Goal: Find specific page/section: Find specific page/section

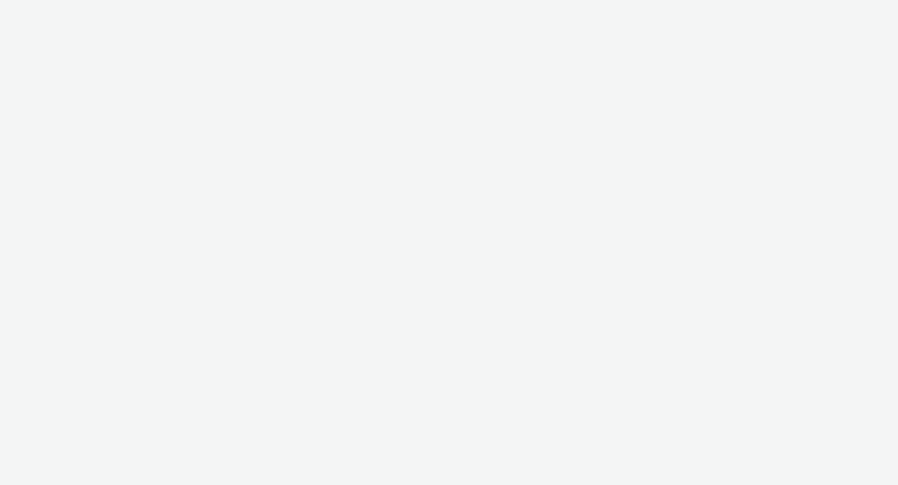
select select "f235d2cd-8e11-4e46-aed5-ef3b73ee5f46"
select select "16102c92-9fcd-42ae-98c7-a7aa27a96925"
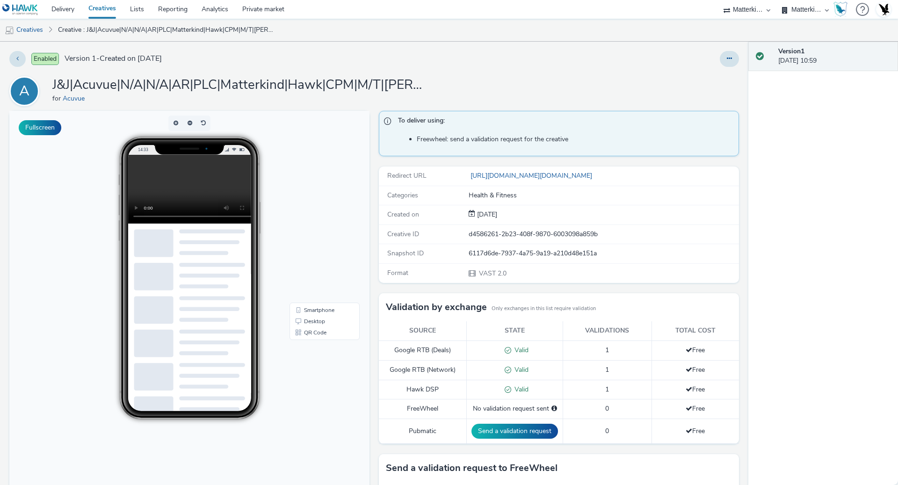
click at [188, 181] on video at bounding box center [196, 189] width 137 height 69
click at [36, 29] on link "Creatives" at bounding box center [24, 30] width 48 height 22
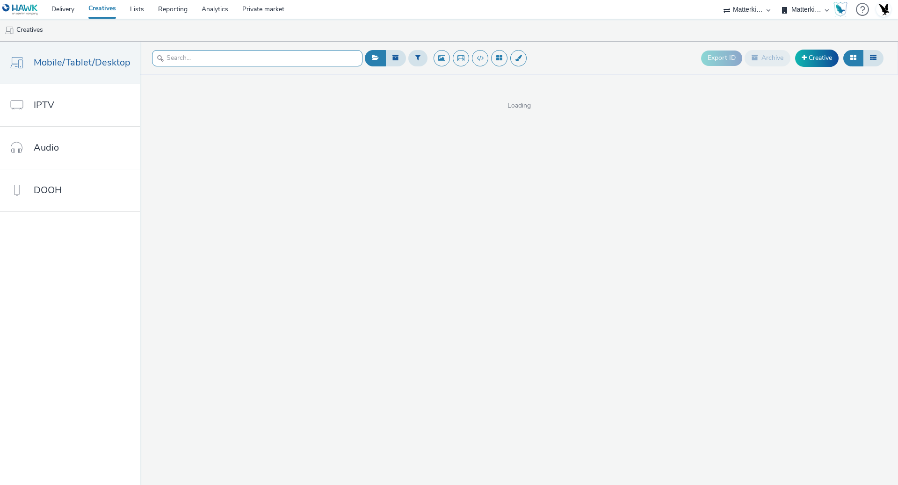
click at [248, 56] on input "text" at bounding box center [257, 58] width 210 height 16
click at [252, 56] on input "text" at bounding box center [257, 58] width 210 height 16
type input "acuvue"
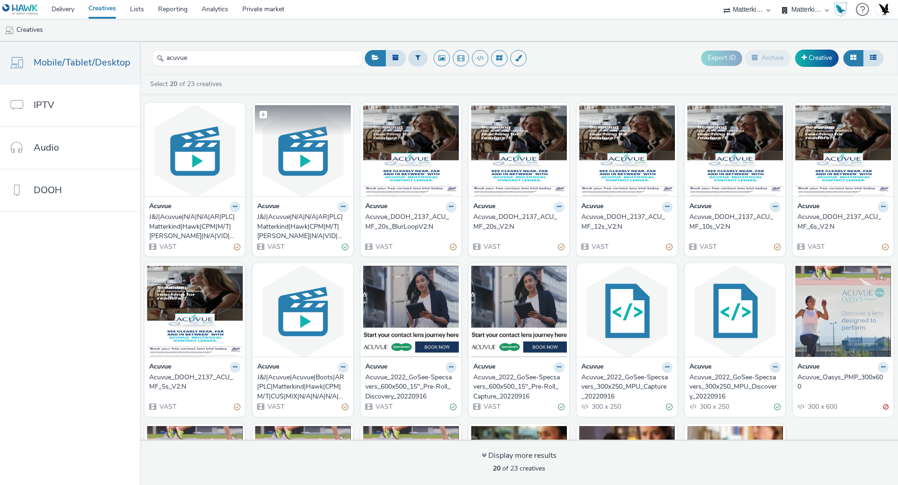
click at [285, 171] on img at bounding box center [303, 150] width 96 height 91
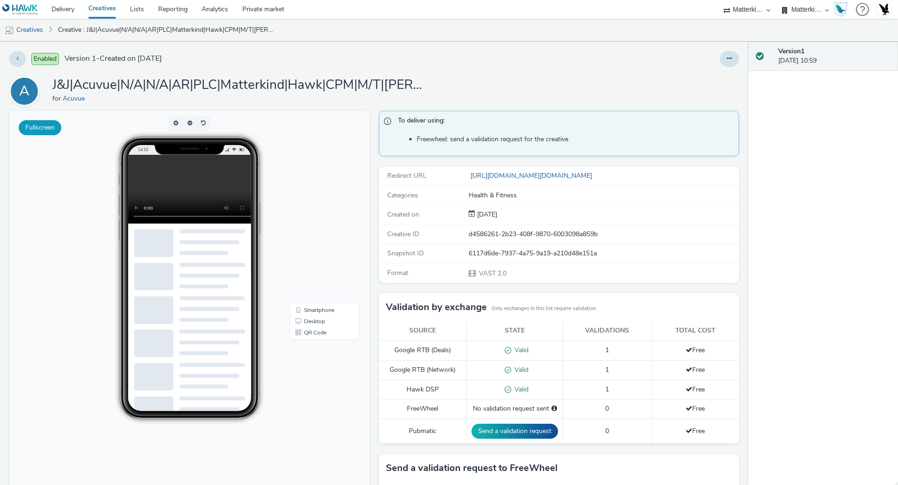
click at [48, 130] on button "Fullscreen" at bounding box center [40, 127] width 43 height 15
click at [33, 32] on link "Creatives" at bounding box center [24, 30] width 48 height 22
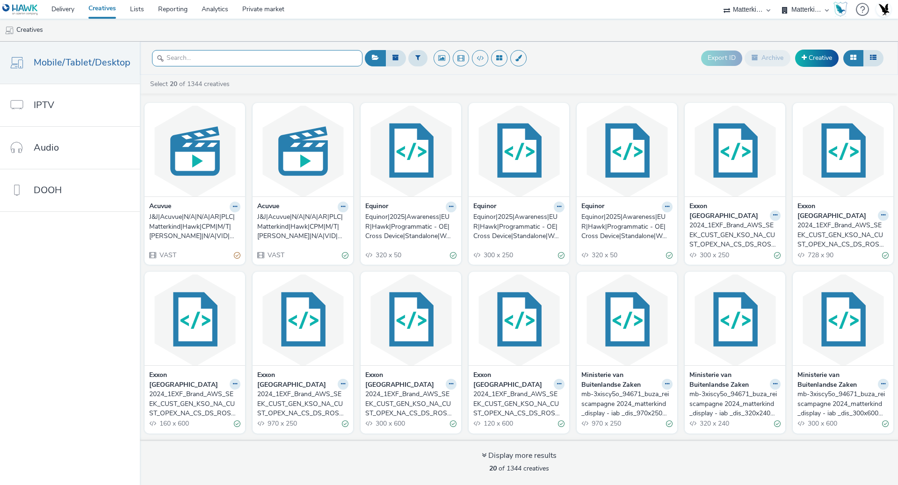
click at [292, 65] on input "text" at bounding box center [257, 58] width 210 height 16
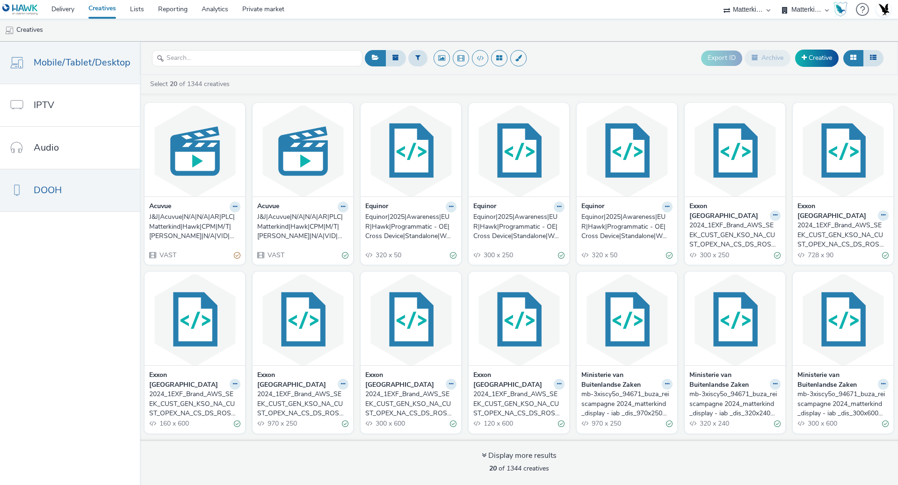
click at [98, 182] on link "DOOH" at bounding box center [70, 190] width 140 height 42
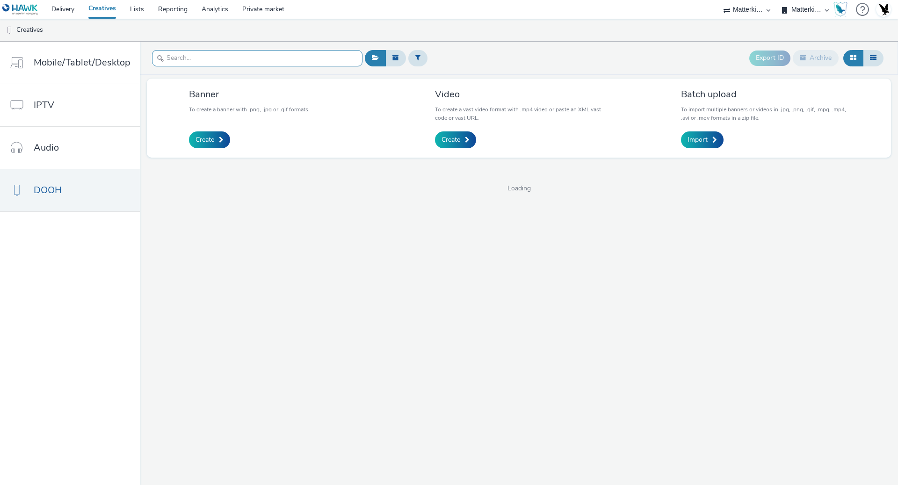
click at [238, 58] on input "text" at bounding box center [257, 58] width 210 height 16
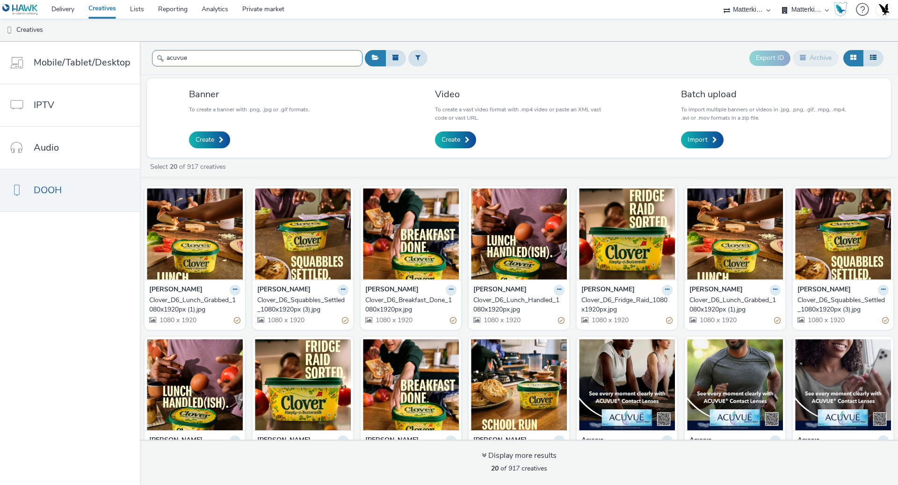
type input "acuvue"
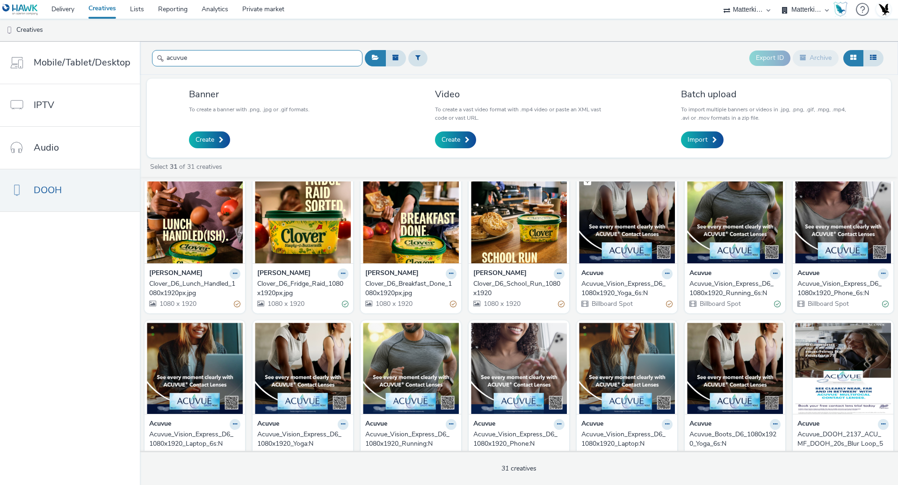
scroll to position [166, 0]
click at [622, 222] on img at bounding box center [627, 218] width 96 height 91
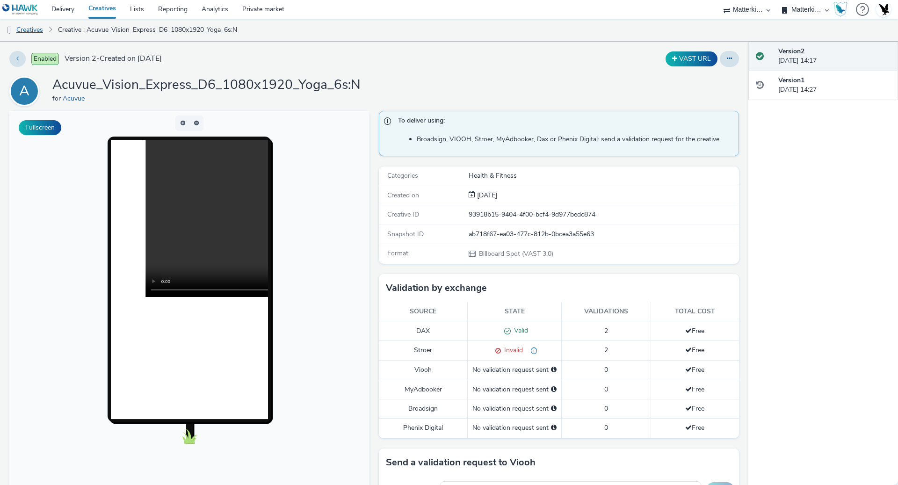
click at [32, 33] on link "Creatives" at bounding box center [24, 30] width 48 height 22
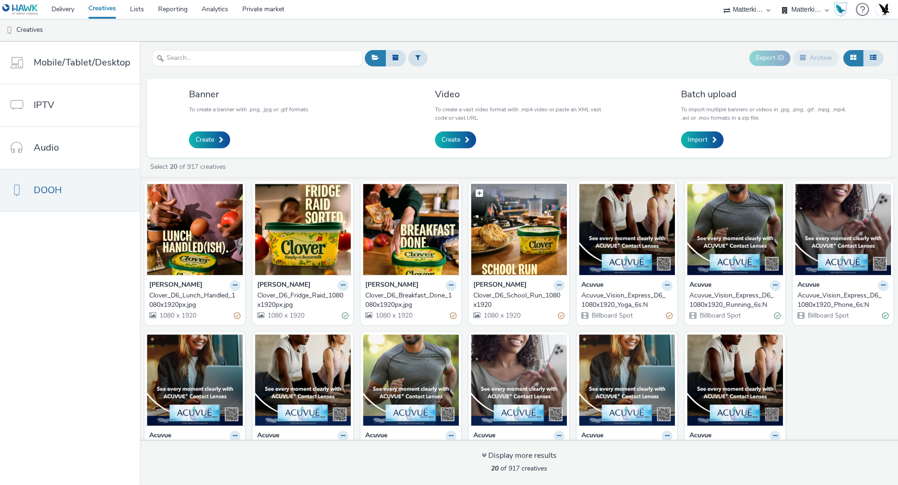
scroll to position [154, 0]
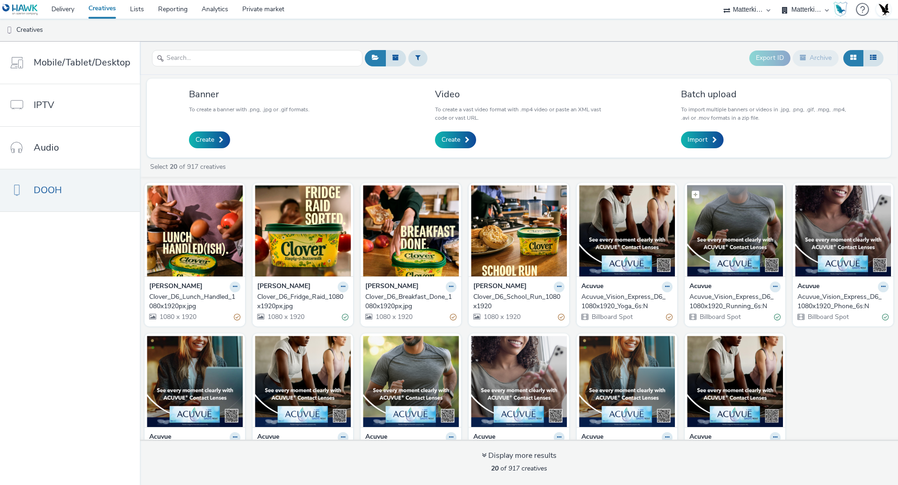
click at [763, 243] on img at bounding box center [735, 230] width 96 height 91
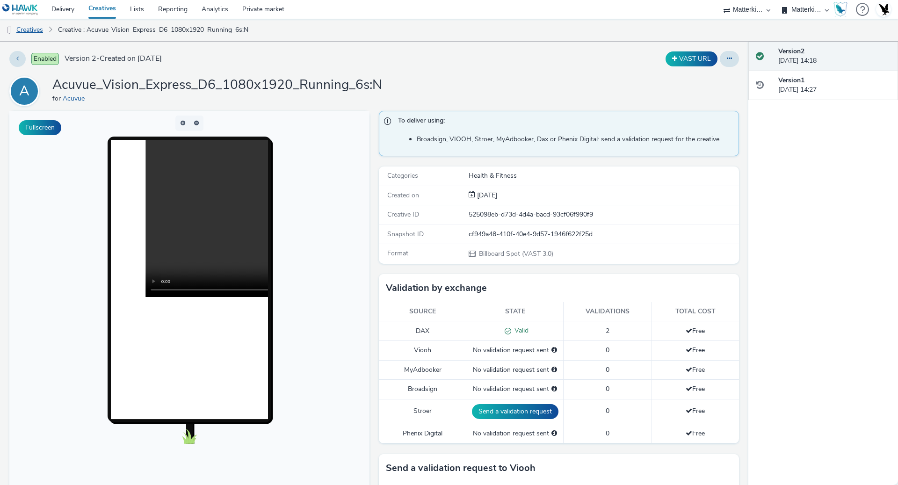
click at [28, 32] on link "Creatives" at bounding box center [24, 30] width 48 height 22
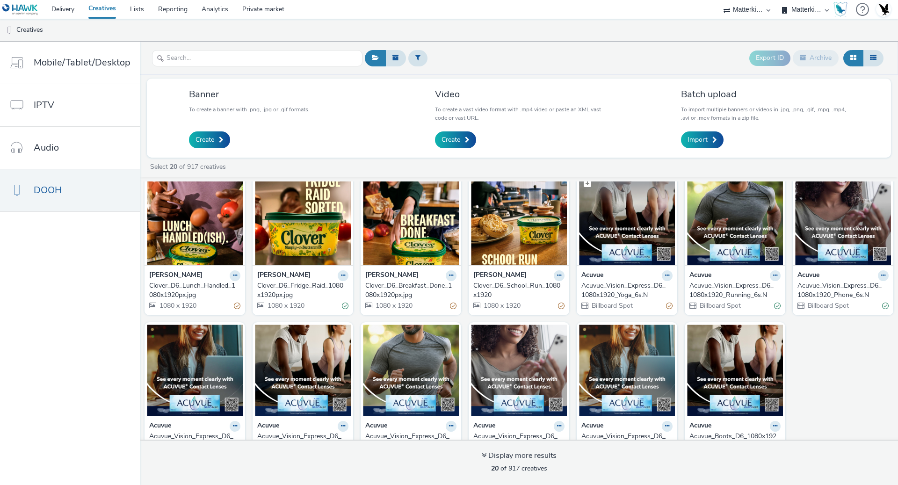
scroll to position [167, 0]
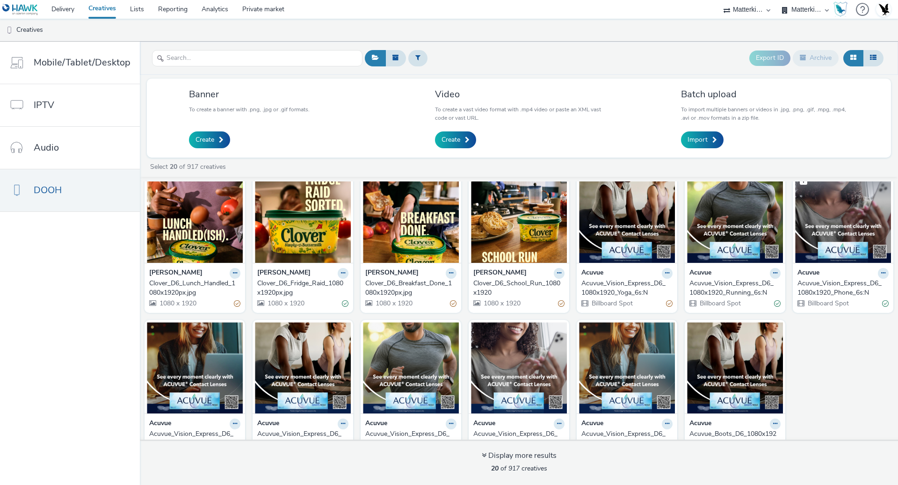
click at [824, 225] on img at bounding box center [843, 217] width 96 height 91
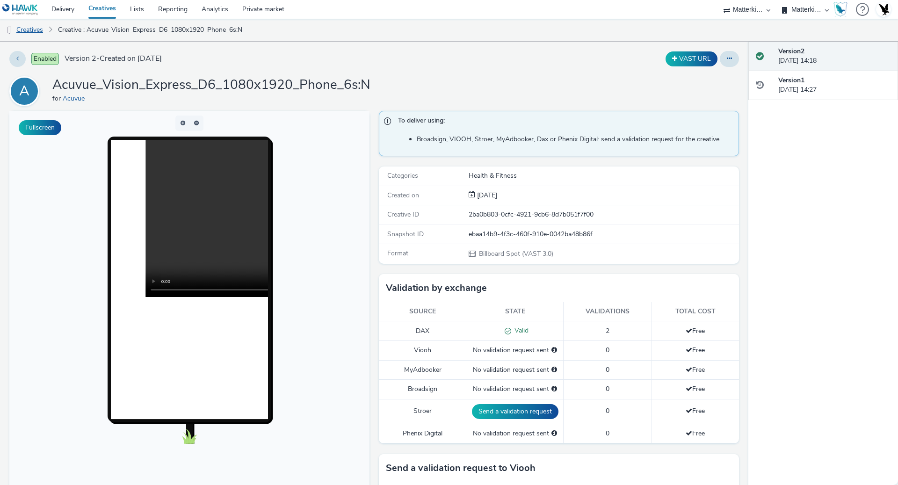
click at [35, 29] on link "Creatives" at bounding box center [24, 30] width 48 height 22
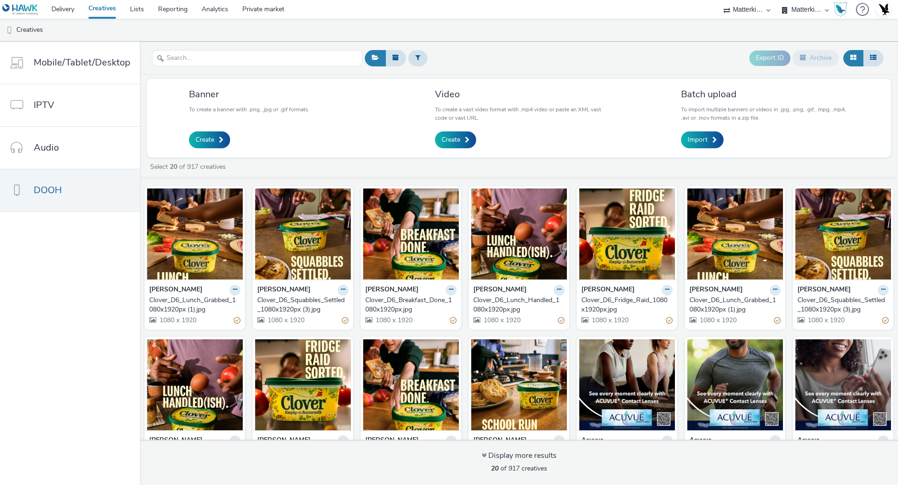
scroll to position [194, 0]
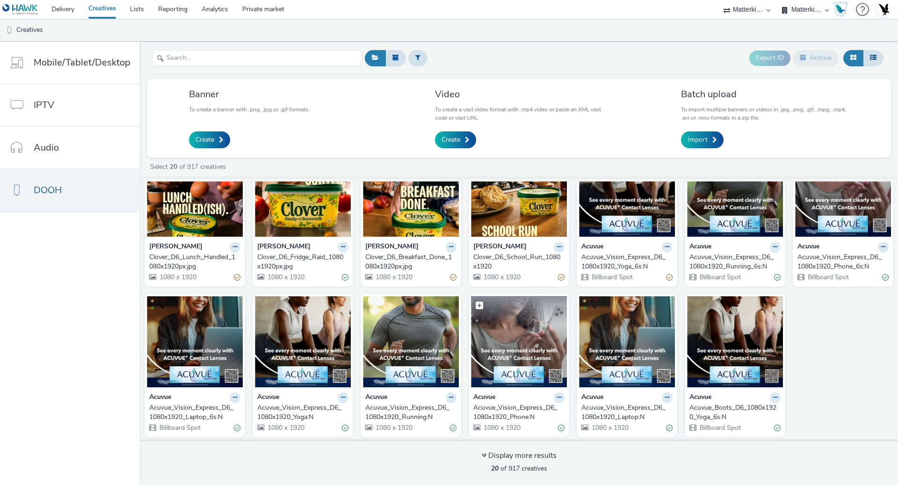
click at [521, 343] on img at bounding box center [519, 341] width 96 height 91
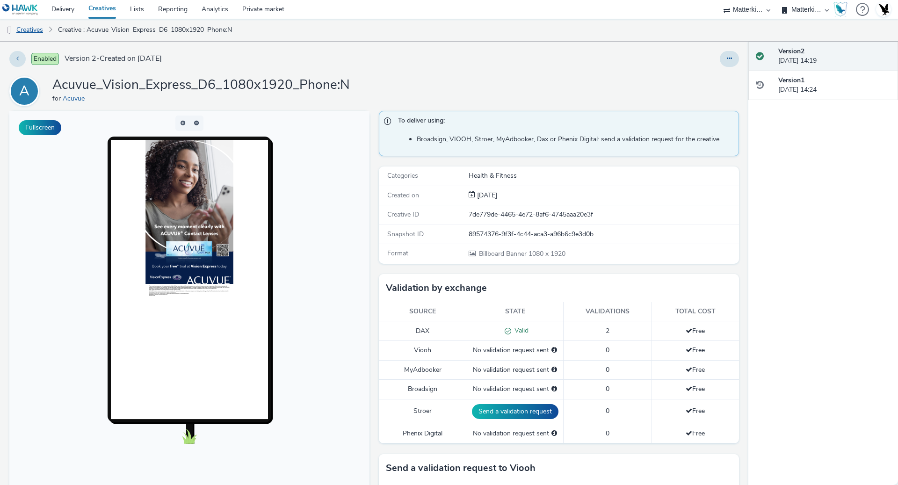
click at [30, 32] on link "Creatives" at bounding box center [24, 30] width 48 height 22
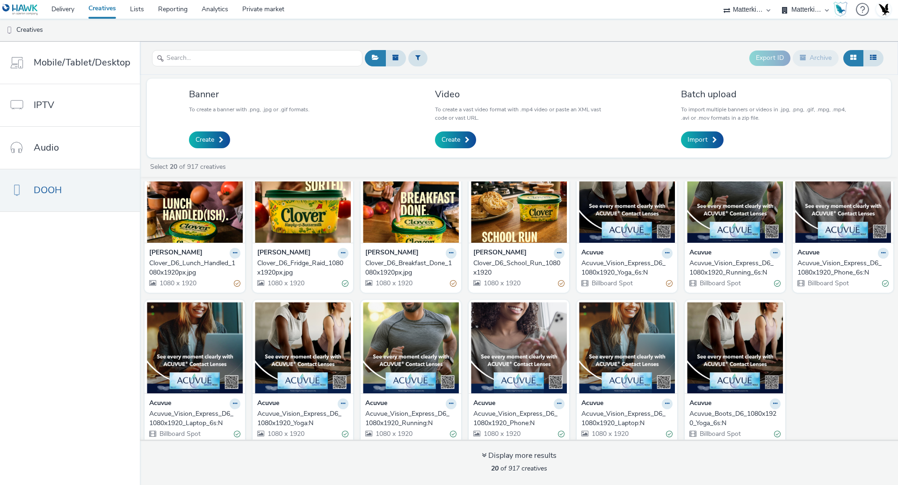
scroll to position [194, 0]
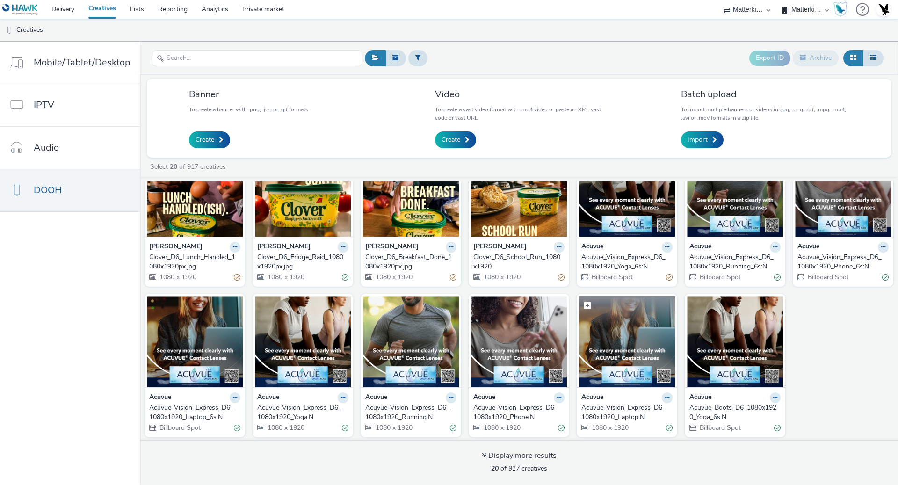
click at [636, 342] on img at bounding box center [627, 341] width 96 height 91
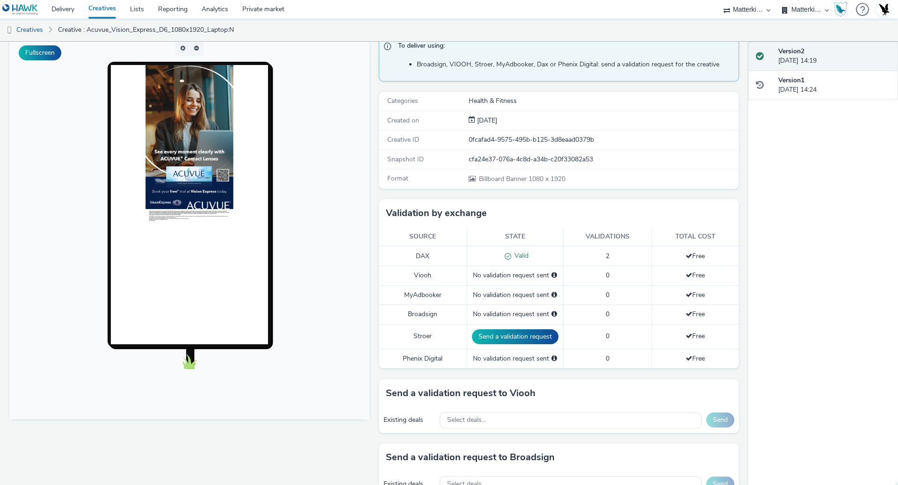
scroll to position [76, 0]
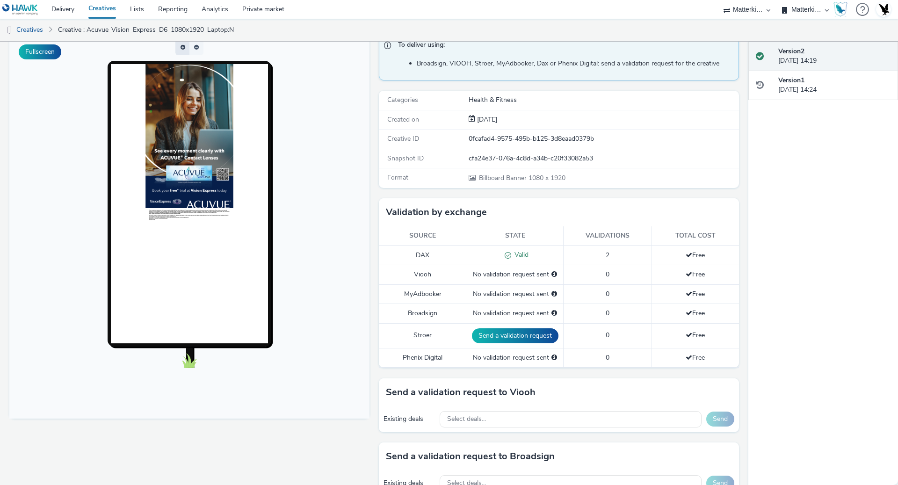
click at [184, 50] on button "button" at bounding box center [182, 47] width 14 height 15
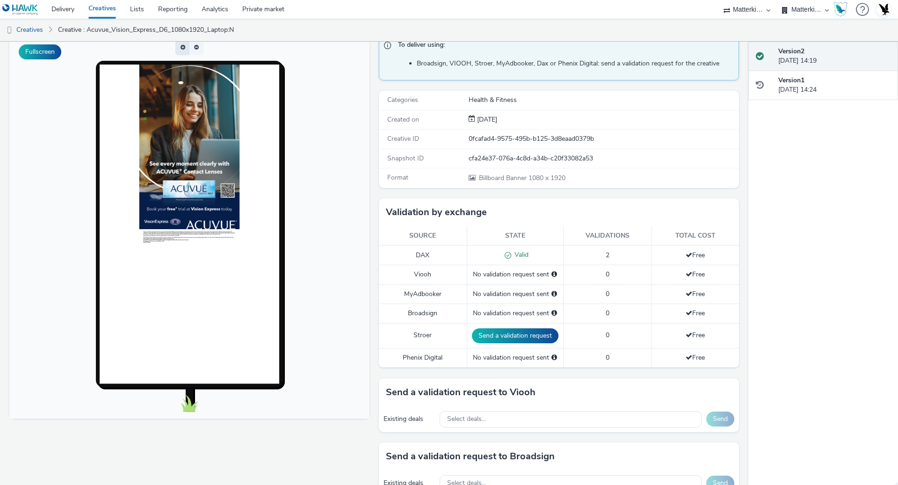
click at [184, 50] on span "button" at bounding box center [184, 50] width 0 height 0
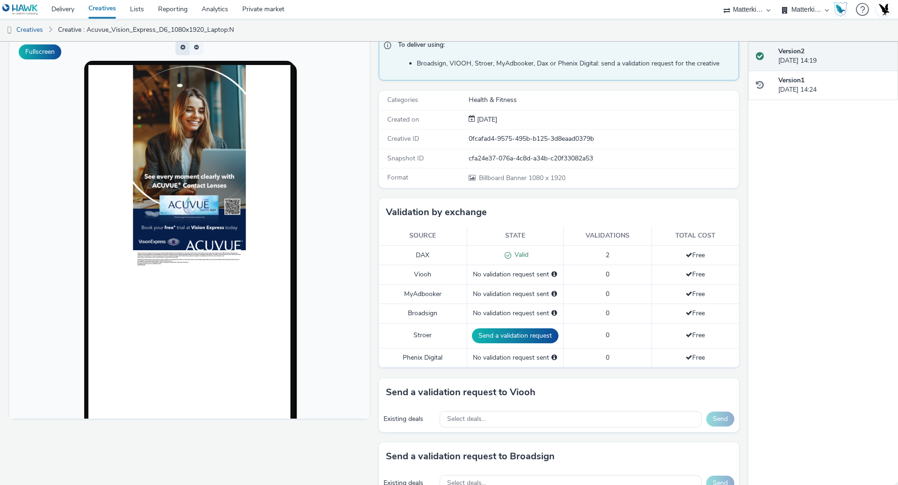
click at [184, 50] on button "button" at bounding box center [182, 47] width 14 height 15
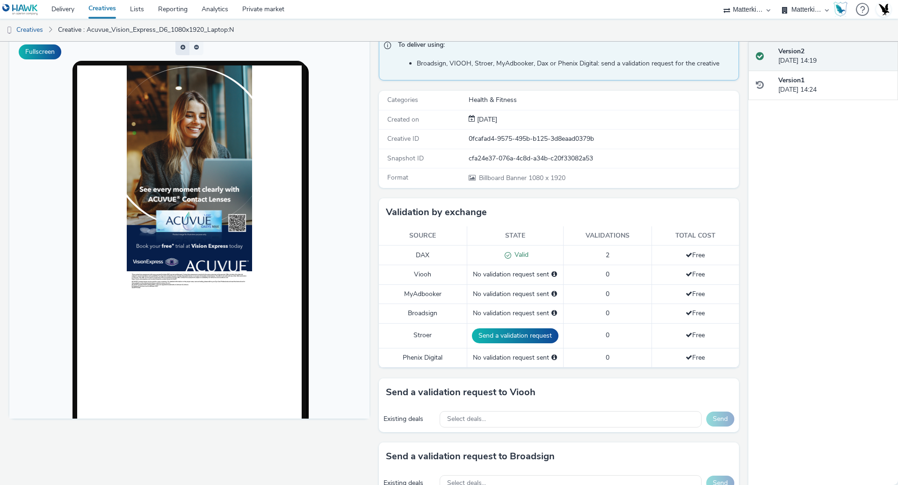
click at [184, 50] on button "button" at bounding box center [182, 47] width 14 height 15
click at [184, 50] on span "button" at bounding box center [184, 50] width 0 height 0
click at [184, 50] on button "button" at bounding box center [182, 47] width 14 height 15
click at [184, 50] on span "button" at bounding box center [183, 47] width 5 height 6
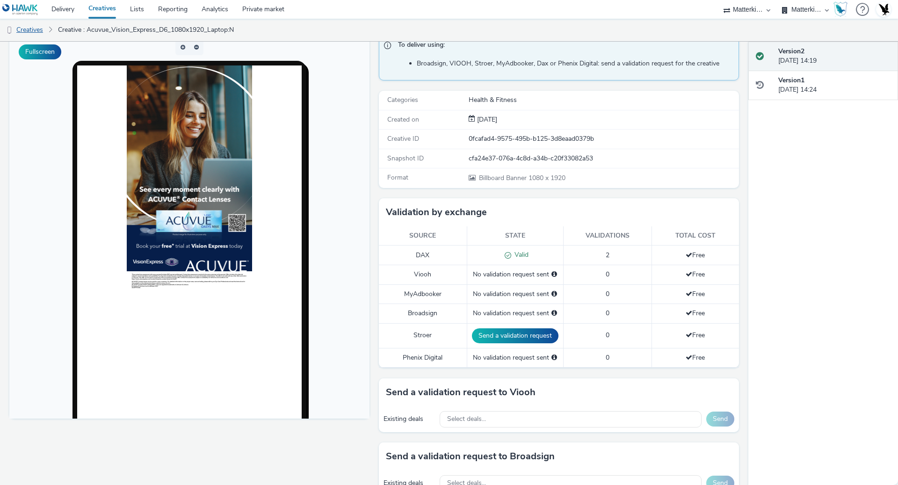
click at [29, 26] on link "Creatives" at bounding box center [24, 30] width 48 height 22
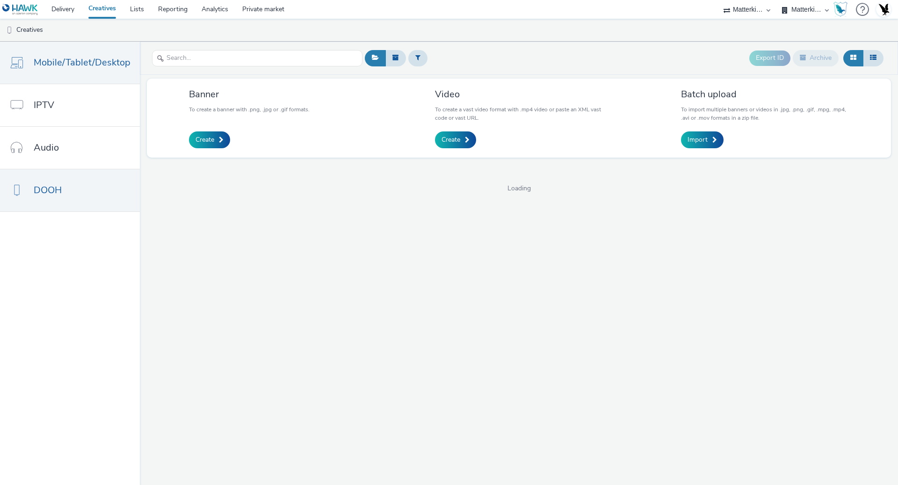
click at [86, 68] on span "Mobile/Tablet/Desktop" at bounding box center [82, 63] width 97 height 14
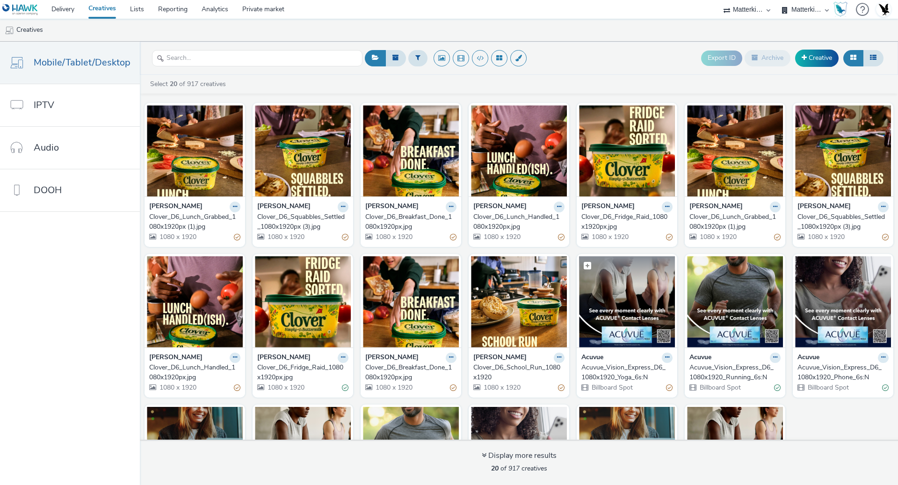
click at [634, 307] on img at bounding box center [627, 301] width 96 height 91
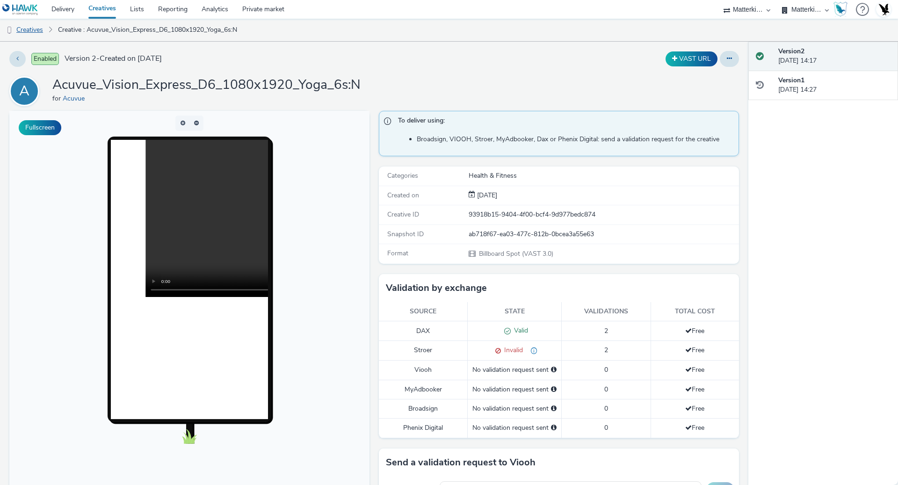
click at [23, 32] on link "Creatives" at bounding box center [24, 30] width 48 height 22
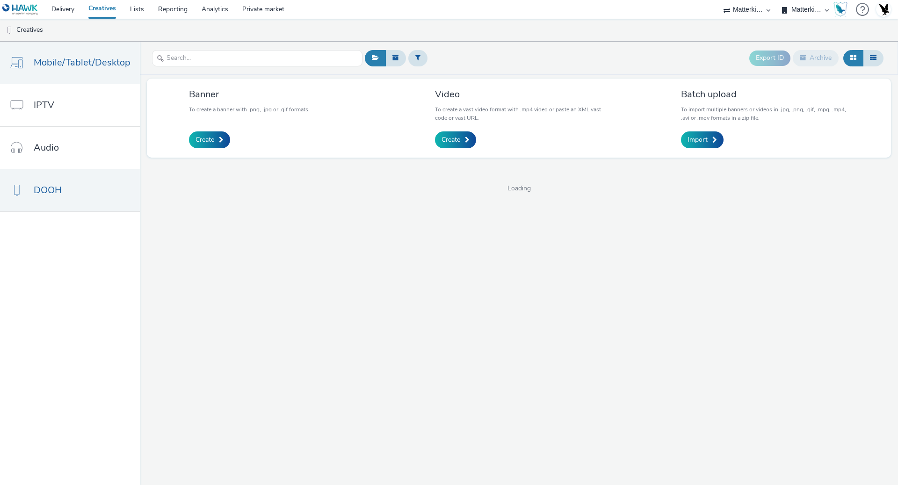
click at [81, 64] on span "Mobile/Tablet/Desktop" at bounding box center [82, 63] width 97 height 14
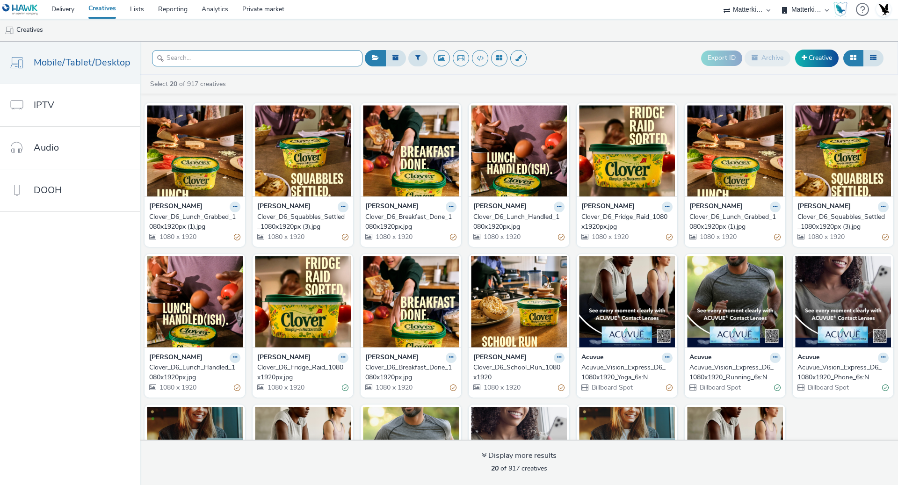
click at [239, 59] on input "text" at bounding box center [257, 58] width 210 height 16
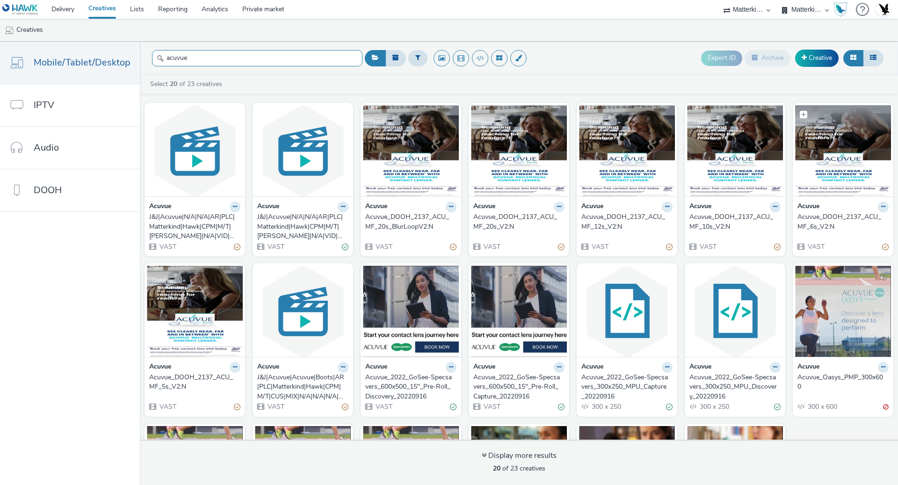
type input "acuvue"
click at [841, 152] on img at bounding box center [843, 150] width 96 height 91
